Goal: Information Seeking & Learning: Learn about a topic

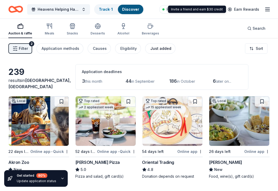
click at [157, 50] on div "Just added" at bounding box center [160, 48] width 21 height 6
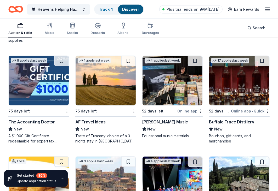
scroll to position [272, 0]
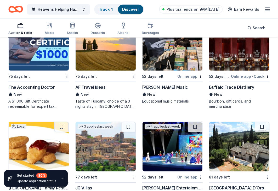
click at [155, 87] on div "Alfred Music" at bounding box center [165, 87] width 46 height 6
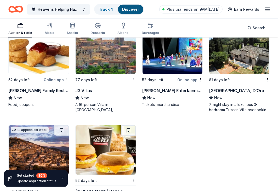
scroll to position [402, 0]
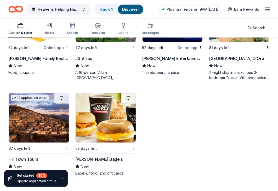
click at [51, 33] on div "Meals" at bounding box center [49, 33] width 9 height 4
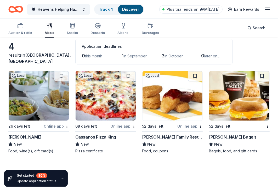
scroll to position [38, 0]
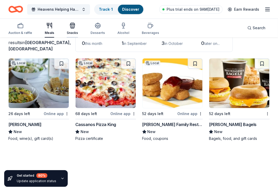
click at [73, 28] on icon "button" at bounding box center [72, 25] width 6 height 6
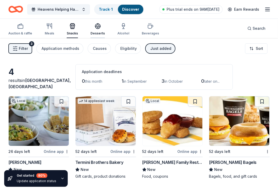
click at [97, 28] on icon "button" at bounding box center [97, 28] width 5 height 2
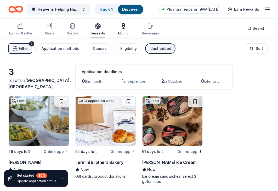
click at [118, 29] on div "Alcohol" at bounding box center [123, 29] width 12 height 13
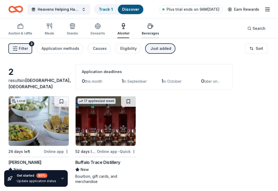
click at [147, 30] on div "Beverages" at bounding box center [150, 29] width 17 height 13
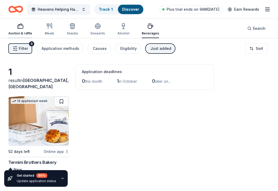
click at [20, 27] on icon "button" at bounding box center [20, 26] width 6 height 6
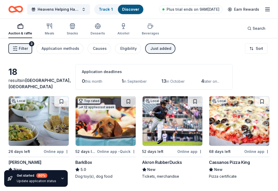
click at [150, 53] on button "Just added" at bounding box center [160, 48] width 30 height 10
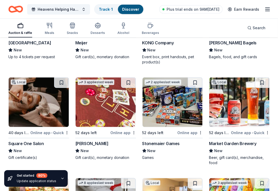
scroll to position [1823, 0]
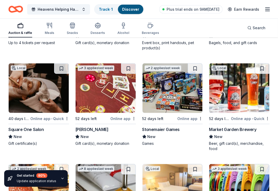
click at [168, 129] on div "Stonemaier Games" at bounding box center [161, 130] width 38 height 6
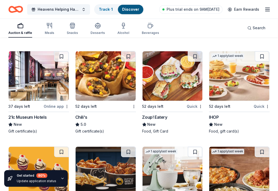
scroll to position [3731, 0]
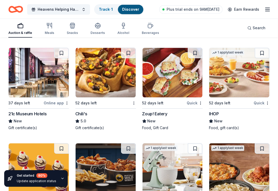
click at [24, 61] on img at bounding box center [39, 73] width 60 height 50
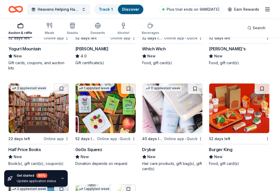
scroll to position [4114, 0]
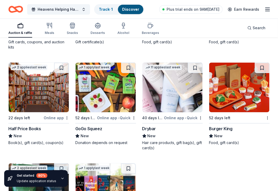
click at [29, 126] on div "Half Price Books" at bounding box center [24, 129] width 33 height 6
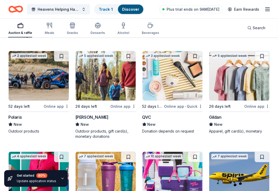
scroll to position [4742, 0]
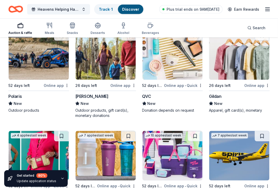
click at [214, 93] on div "Gildan" at bounding box center [215, 96] width 13 height 6
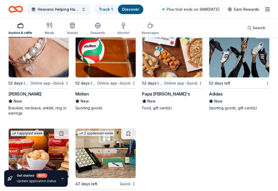
scroll to position [5866, 0]
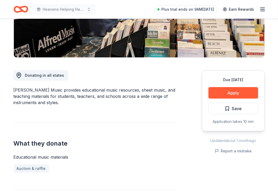
scroll to position [122, 0]
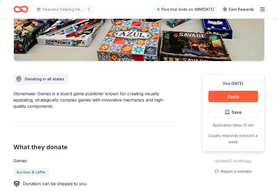
scroll to position [108, 0]
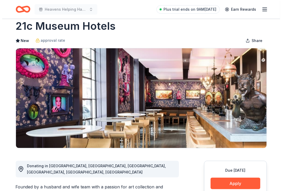
scroll to position [21, 0]
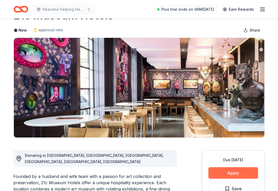
click at [235, 177] on button "Apply" at bounding box center [233, 174] width 50 height 12
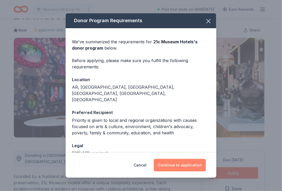
click at [172, 166] on button "Continue to application" at bounding box center [180, 165] width 52 height 13
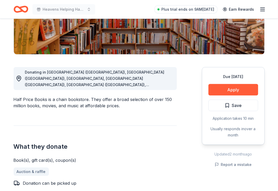
scroll to position [115, 0]
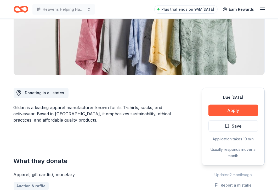
scroll to position [98, 0]
